Goal: Information Seeking & Learning: Learn about a topic

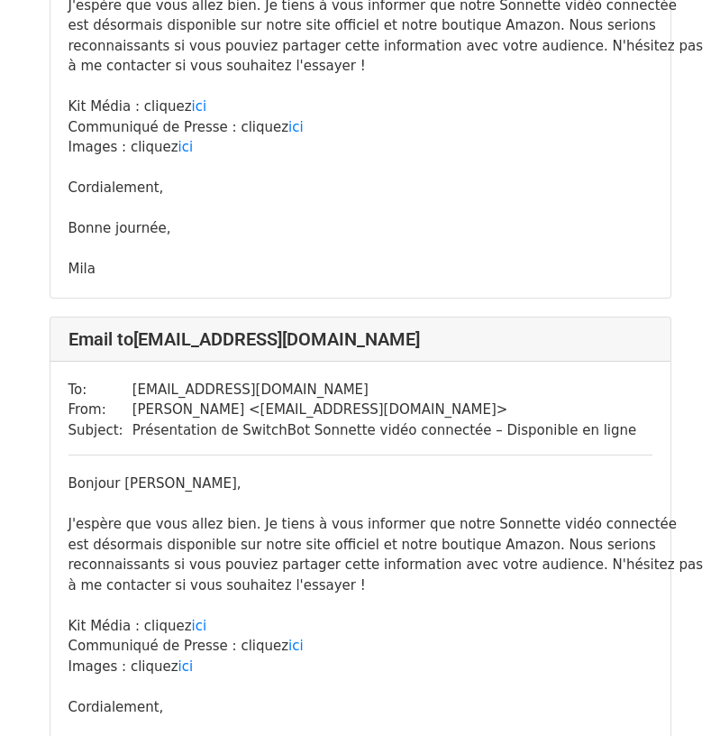
scroll to position [8204, 0]
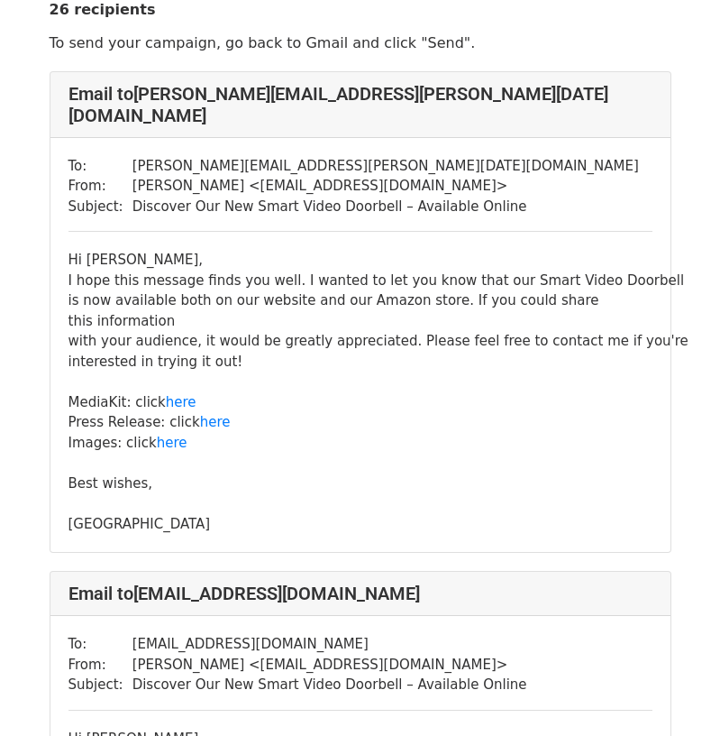
scroll to position [90, 0]
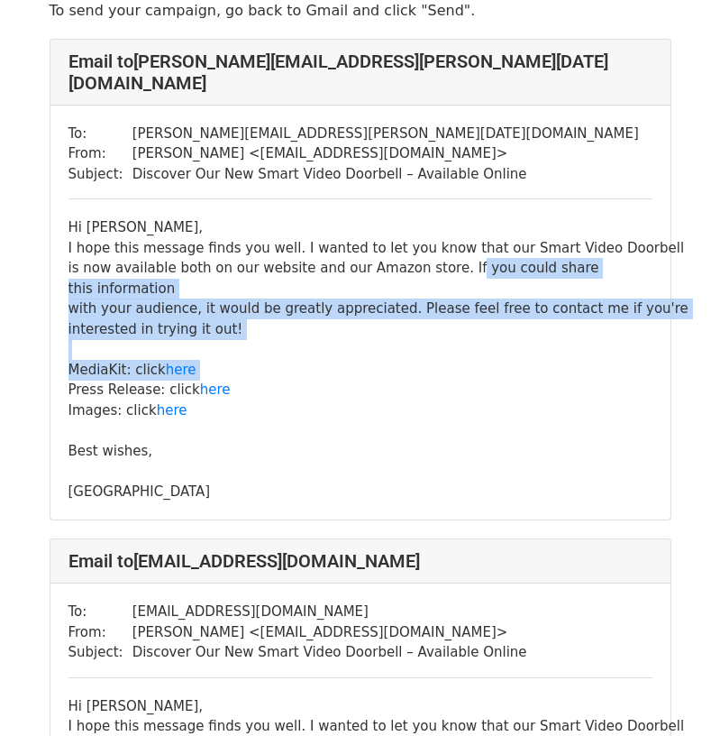
drag, startPoint x: 471, startPoint y: 261, endPoint x: 673, endPoint y: 340, distance: 217.0
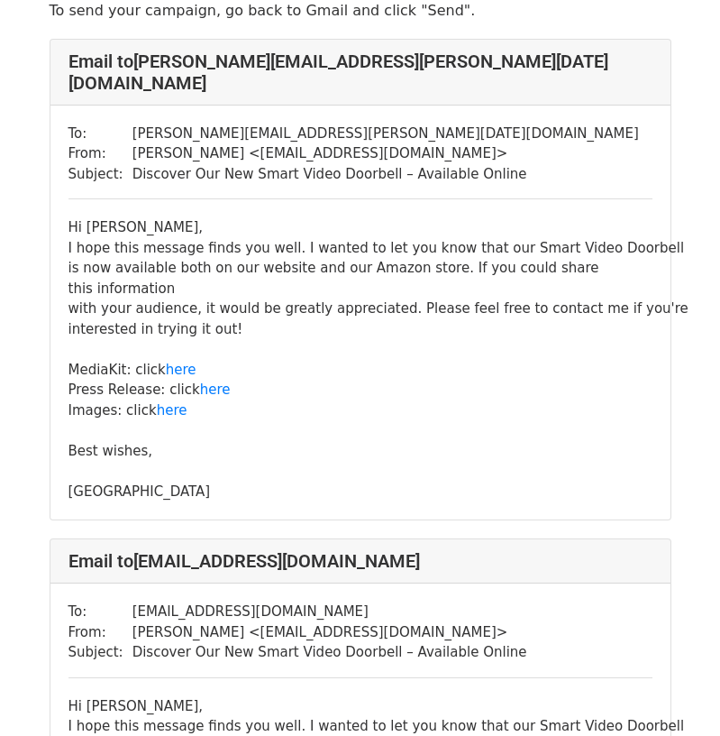
click at [352, 385] on div "Media Kit : click here Press Release: click here Images: click here Best wishes…" at bounding box center [361, 420] width 584 height 162
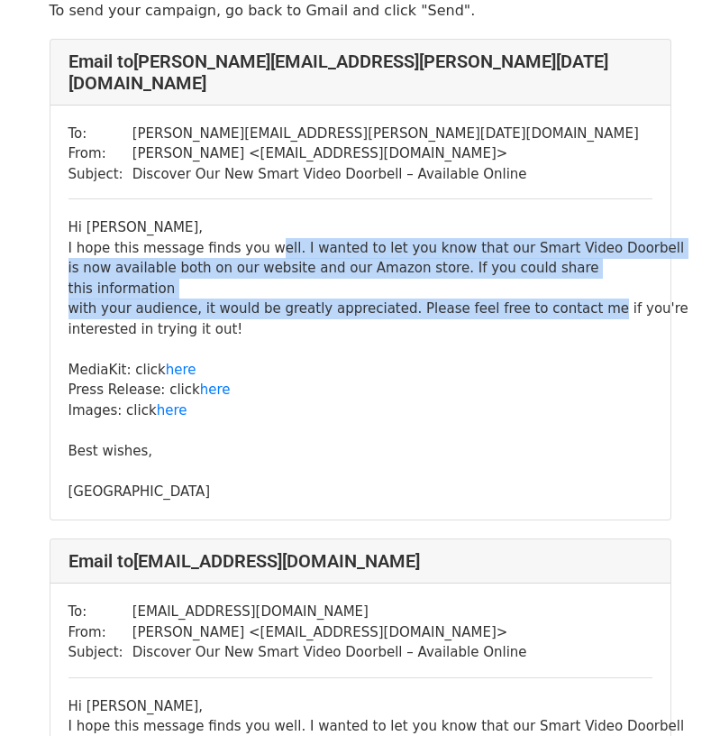
drag, startPoint x: 272, startPoint y: 245, endPoint x: 599, endPoint y: 283, distance: 328.5
click at [599, 283] on div "Hi Giulio, I hope this message finds you well. I wanted to let you know that ou…" at bounding box center [361, 359] width 584 height 284
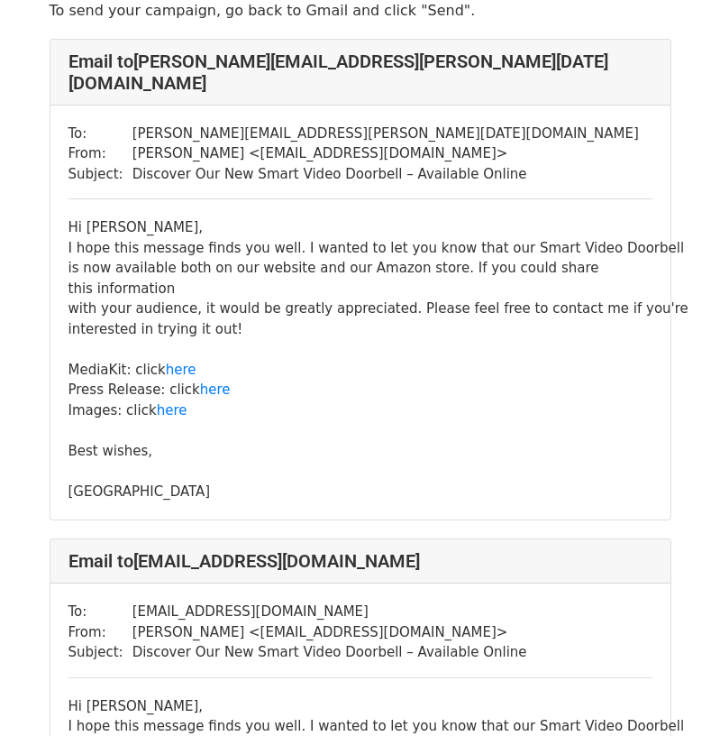
click at [385, 366] on div "Media Kit : click here Press Release: click here Images: click here Best wishes…" at bounding box center [361, 420] width 584 height 162
click at [197, 300] on span "with your audience, it would be greatly appreciated. Please feel free to contac…" at bounding box center [379, 308] width 620 height 16
click at [456, 266] on span "is now available both on our website and our Amazon store. If you could share" at bounding box center [334, 268] width 531 height 16
click at [469, 300] on span "with your audience, it would be greatly appreciated. Please feel free to contac…" at bounding box center [379, 308] width 620 height 16
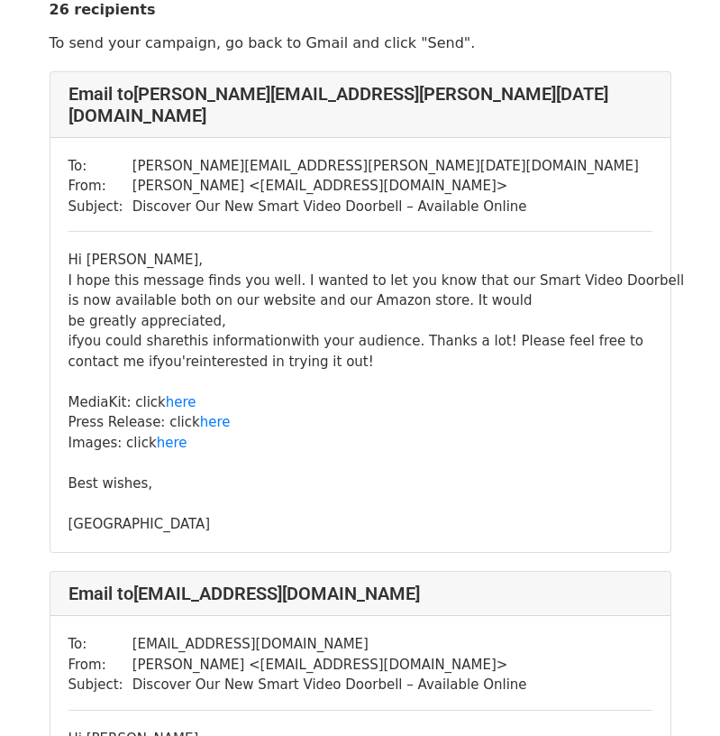
scroll to position [90, 0]
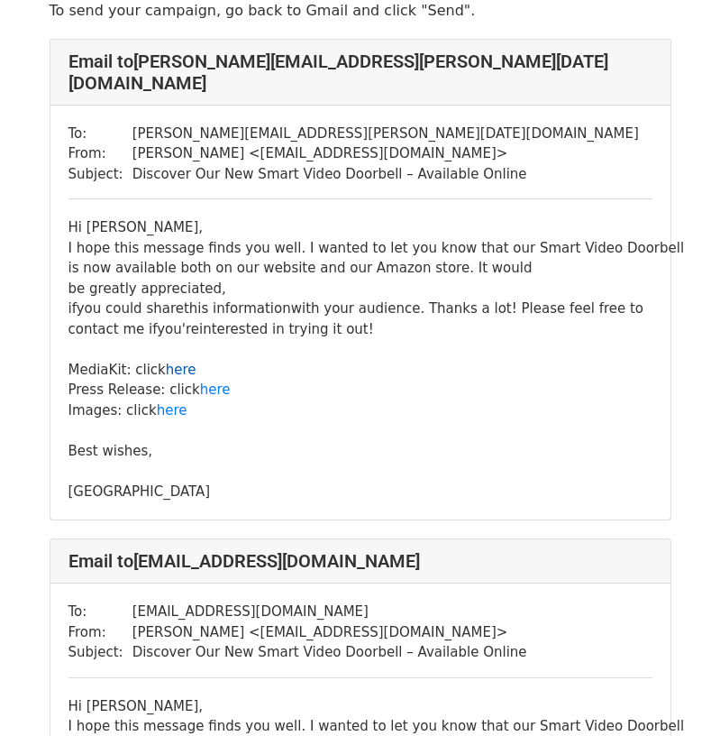
click at [193, 362] on link "here" at bounding box center [181, 370] width 31 height 16
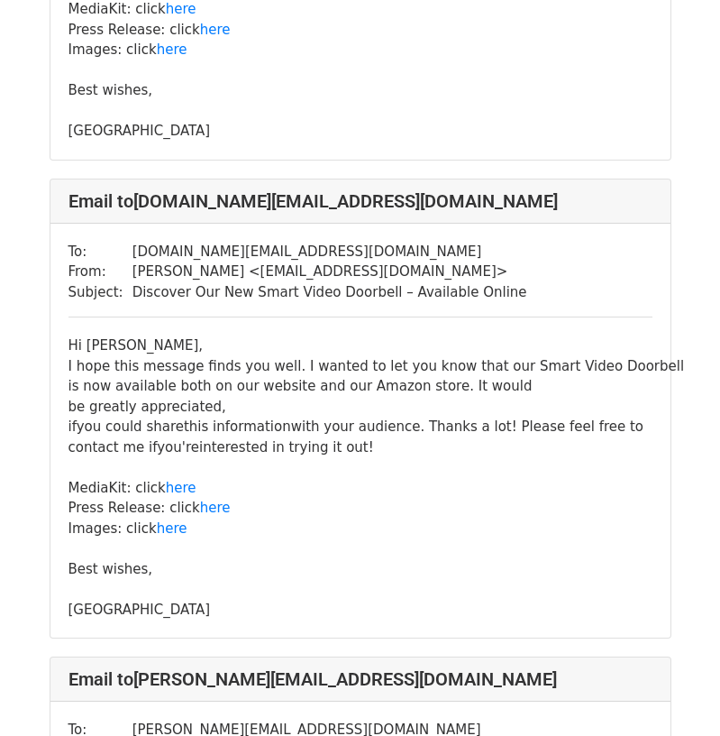
scroll to position [4958, 0]
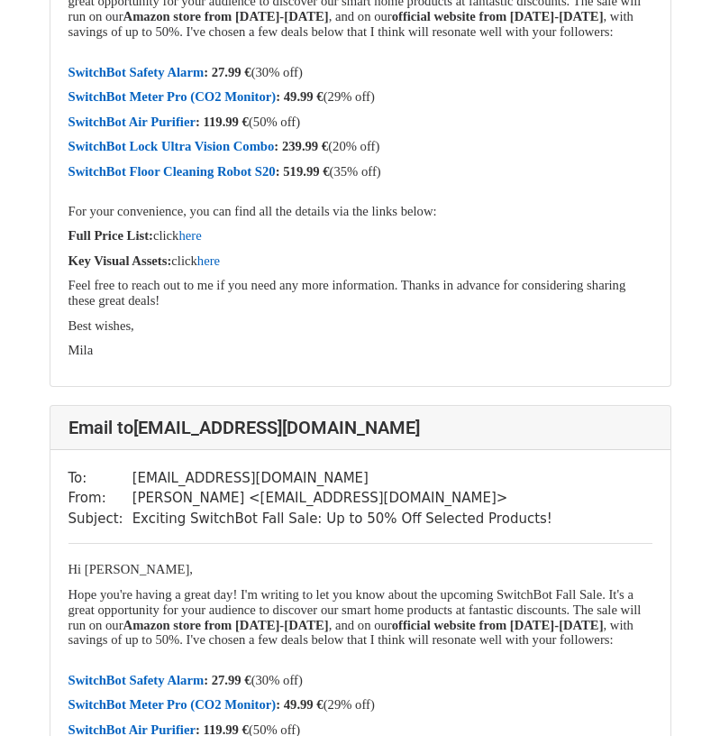
scroll to position [22645, 0]
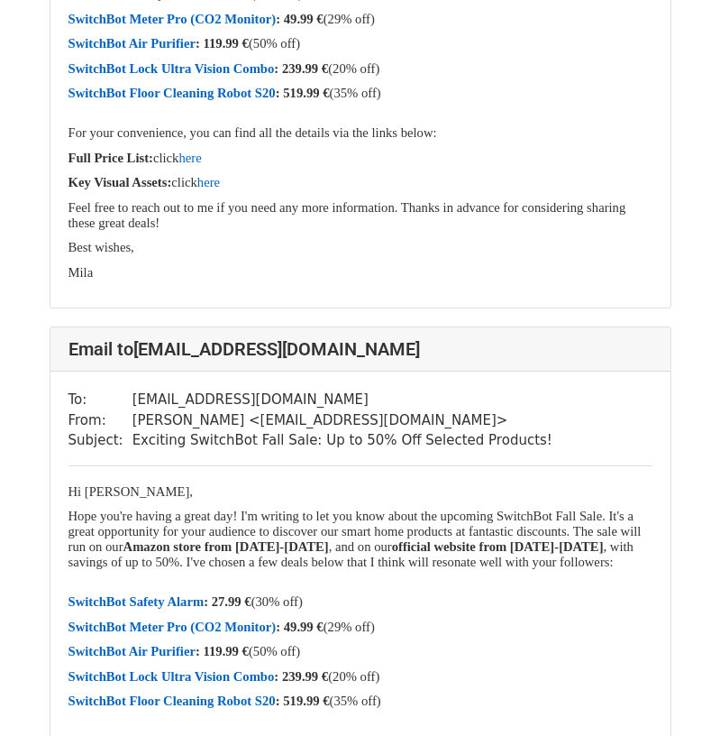
scroll to position [3065, 0]
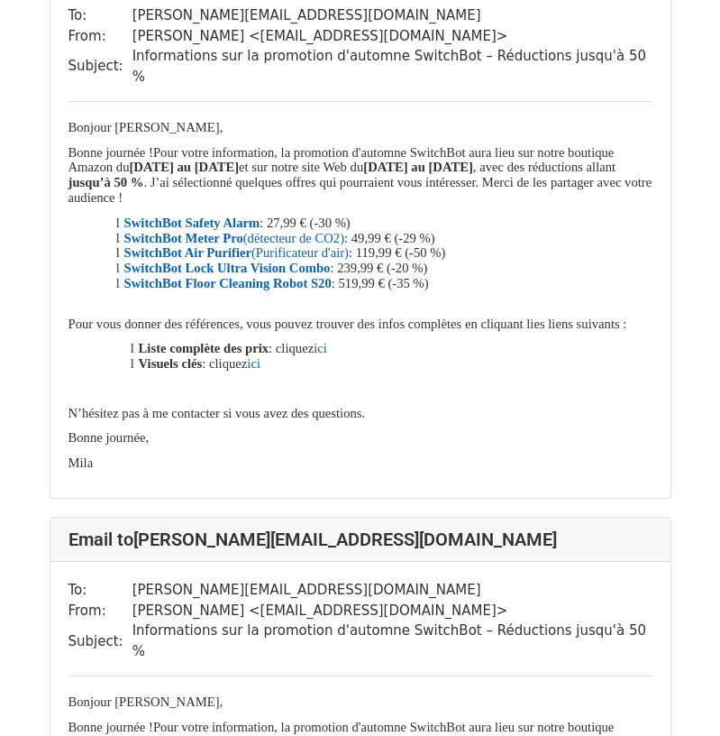
scroll to position [2705, 0]
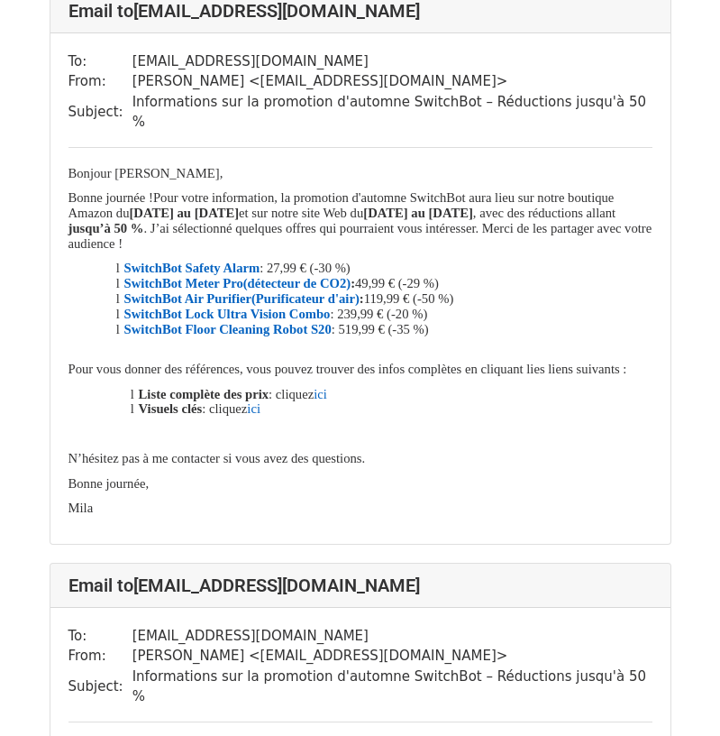
scroll to position [180, 0]
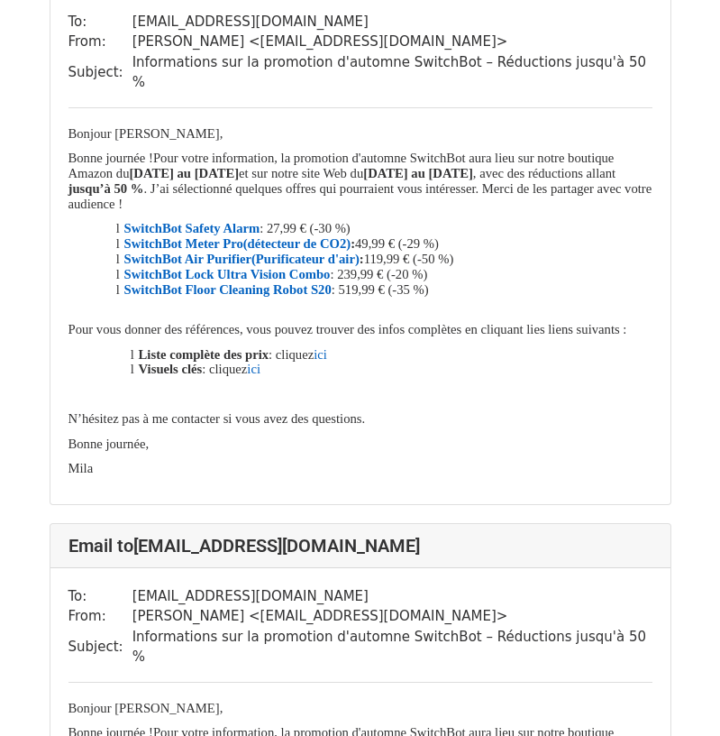
click at [327, 356] on link "ici" at bounding box center [321, 354] width 14 height 14
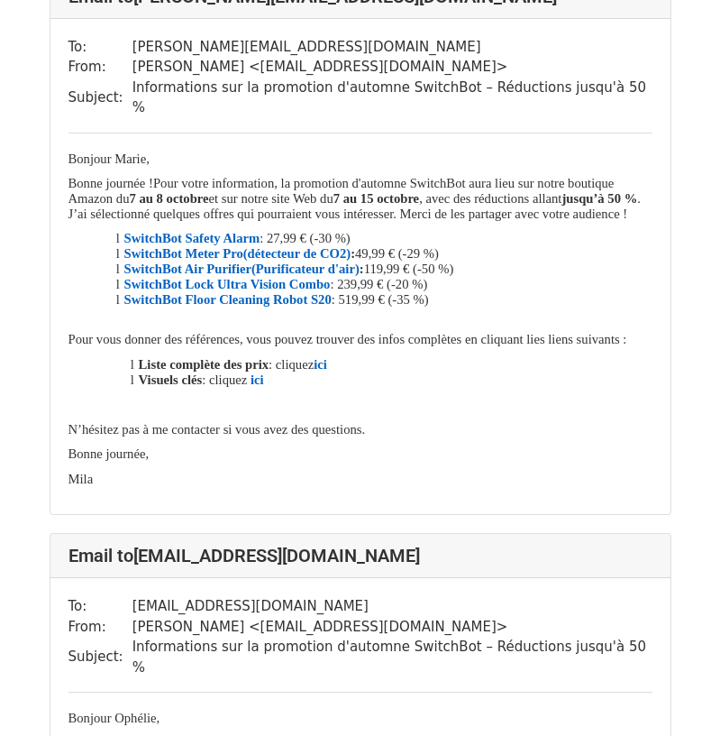
scroll to position [3516, 0]
